Goal: Task Accomplishment & Management: Manage account settings

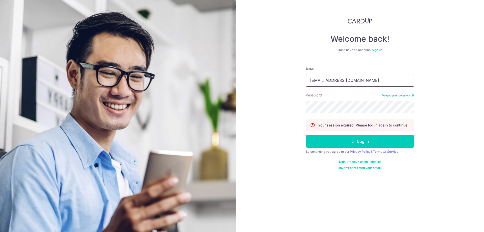
click at [366, 81] on input "[EMAIL_ADDRESS][DOMAIN_NAME]" at bounding box center [360, 80] width 108 height 13
type input "[EMAIL_ADDRESS][DOMAIN_NAME]"
click at [361, 139] on button "Log in" at bounding box center [360, 141] width 108 height 13
